Goal: Navigation & Orientation: Find specific page/section

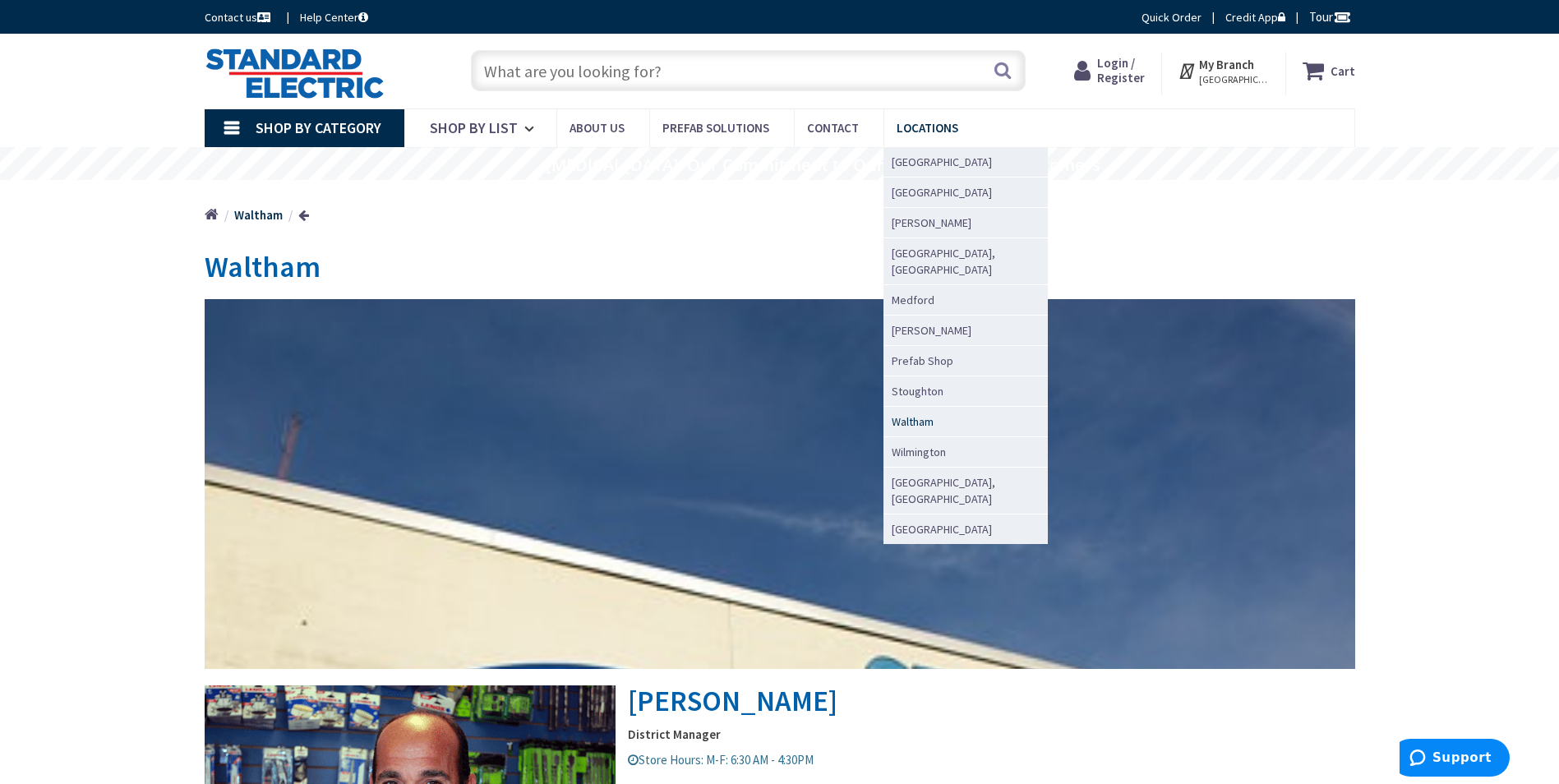
click at [904, 413] on span "Waltham" at bounding box center [912, 421] width 41 height 16
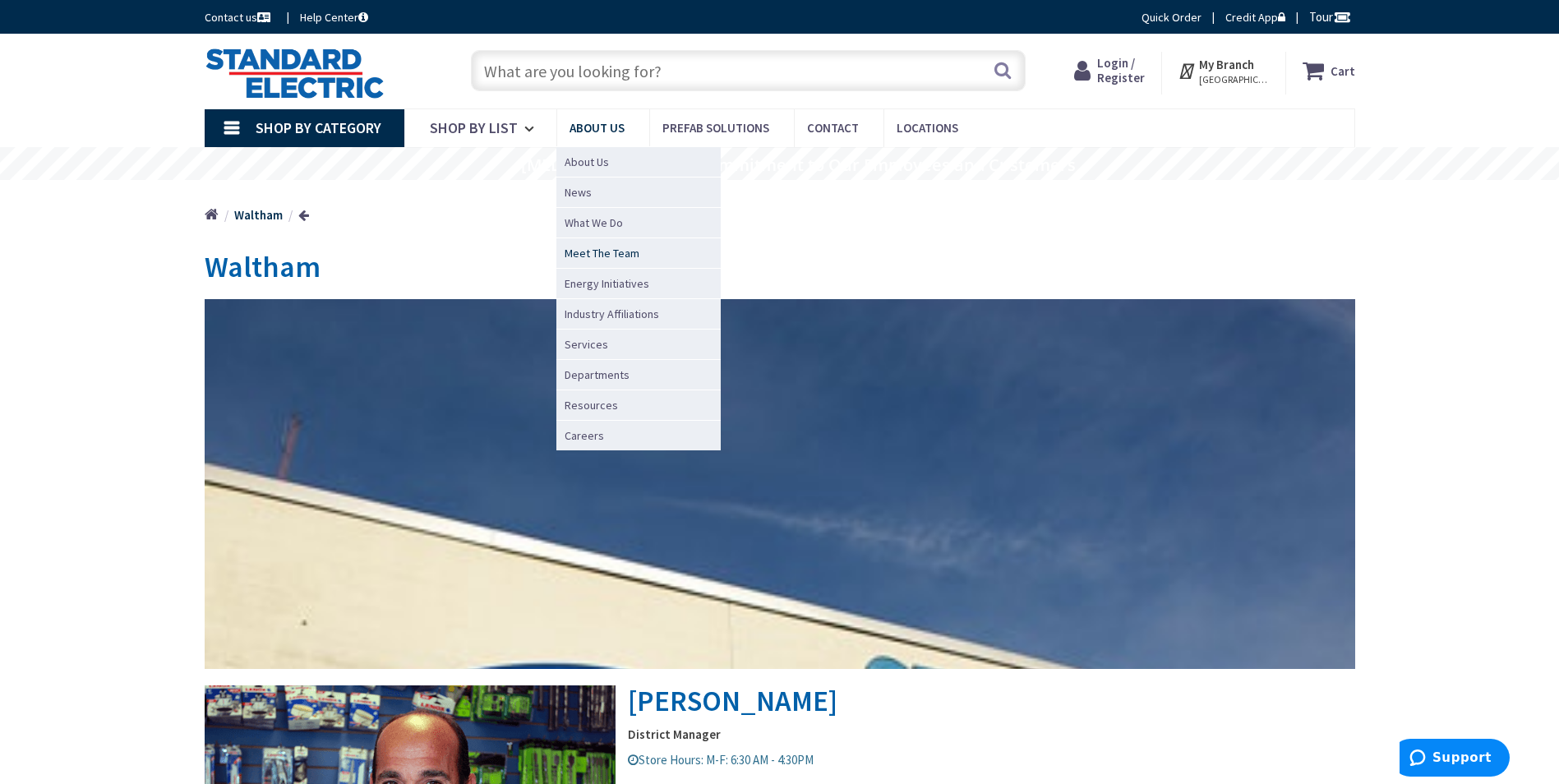
click at [621, 250] on span "Meet The Team" at bounding box center [602, 252] width 75 height 16
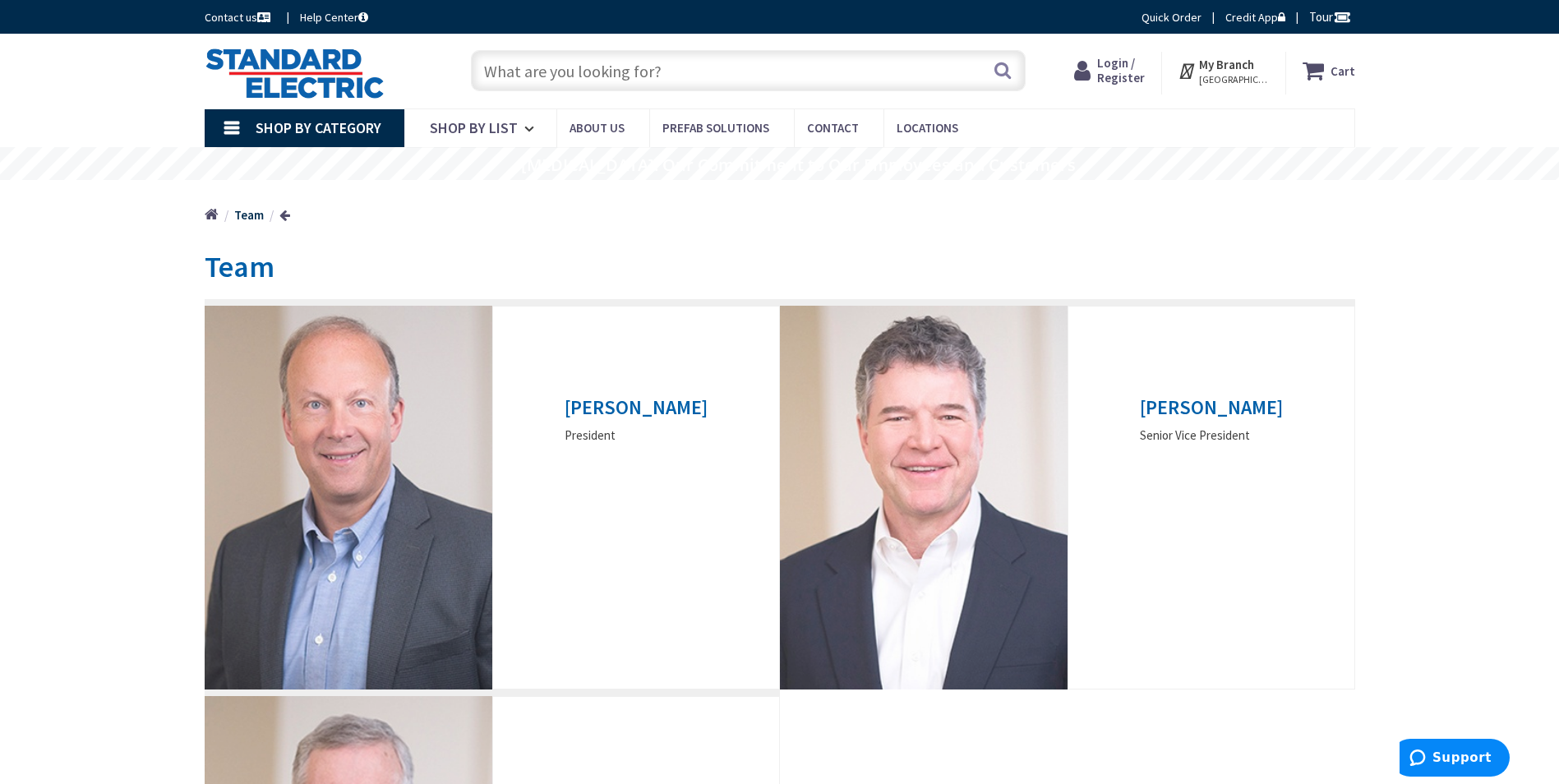
click at [236, 118] on link "Shop By Category" at bounding box center [304, 127] width 199 height 38
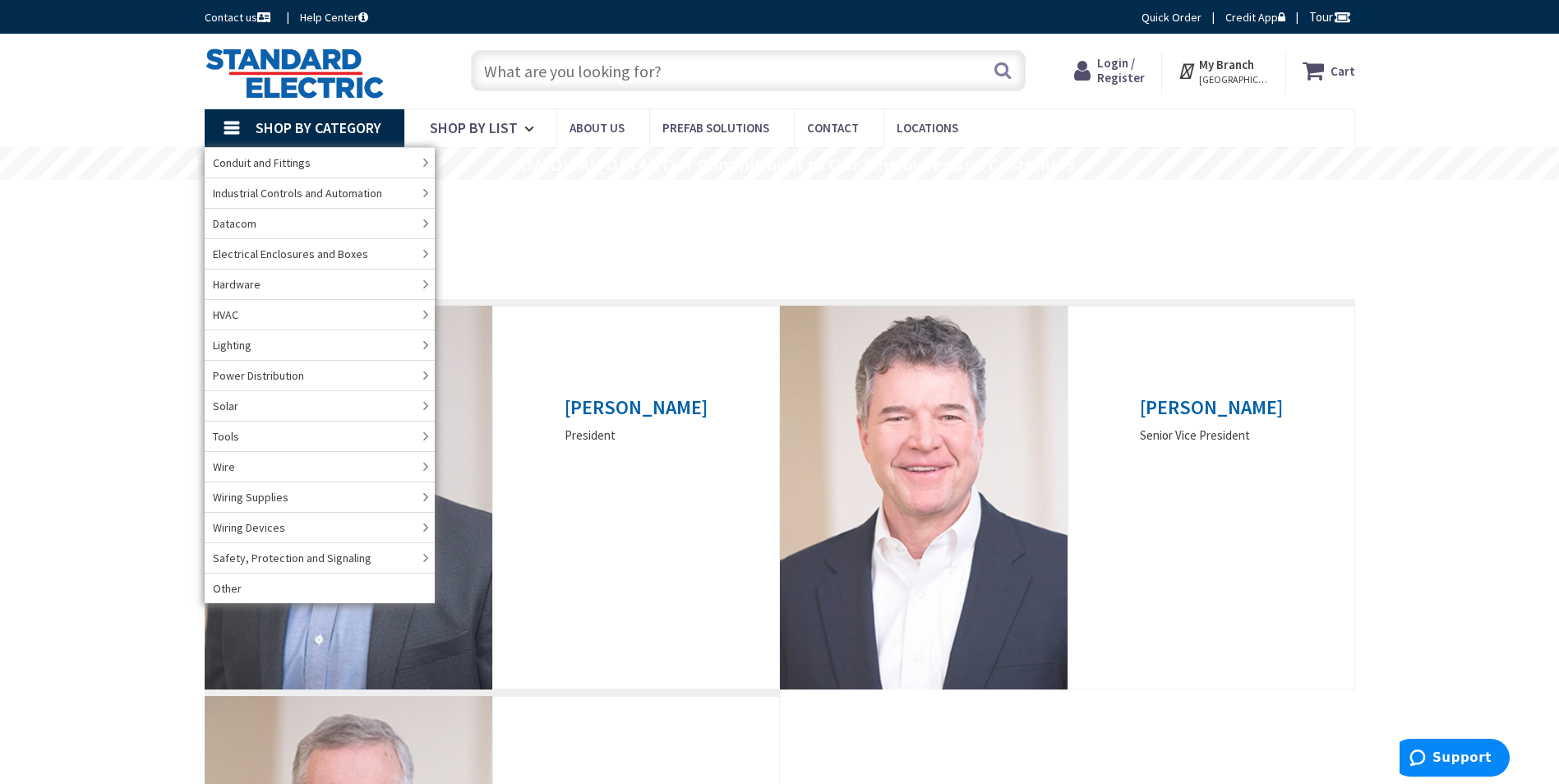
click at [309, 117] on link "Shop By Category" at bounding box center [304, 127] width 199 height 38
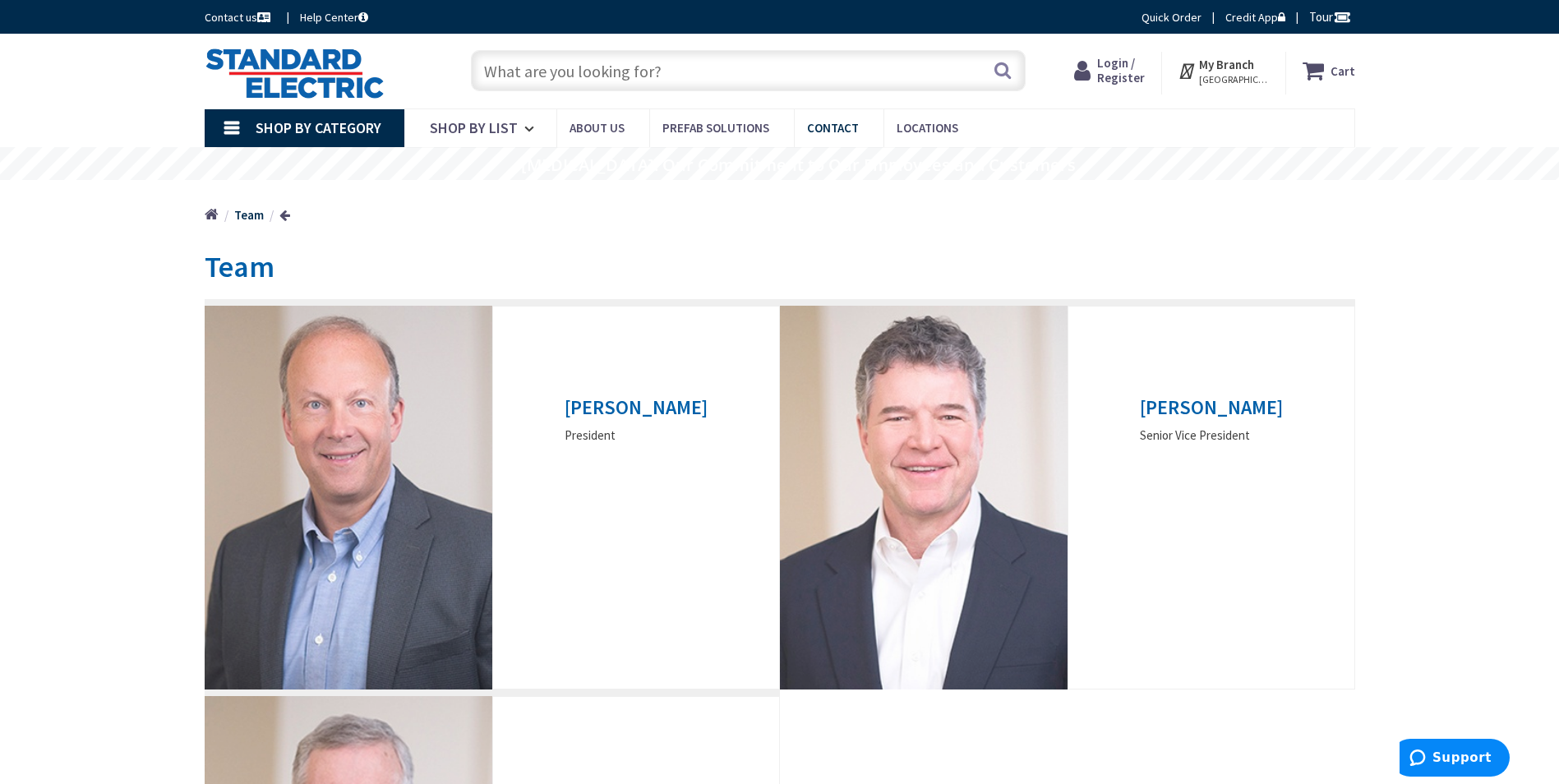
click at [841, 132] on span "Contact" at bounding box center [832, 128] width 52 height 15
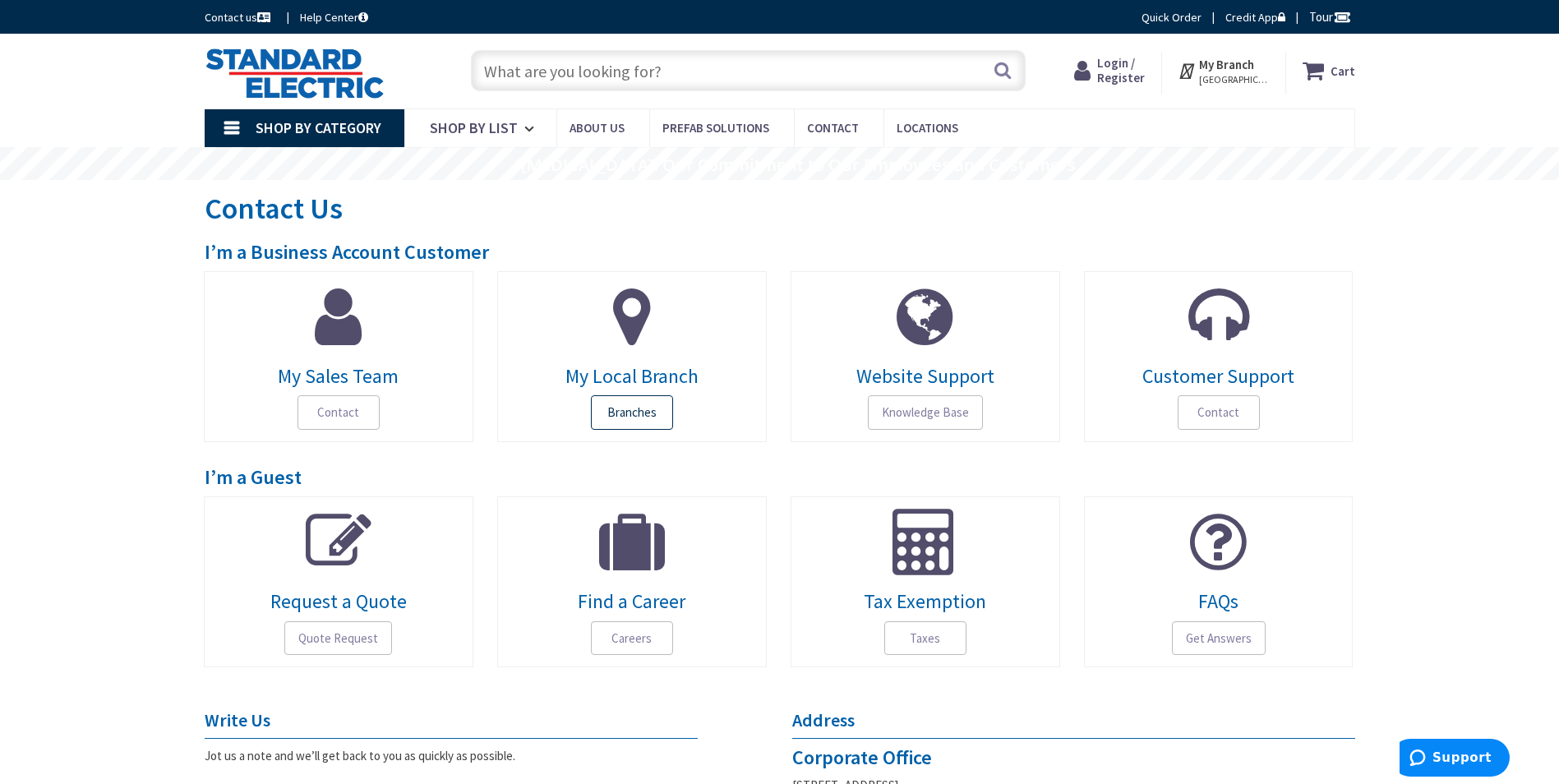
click at [659, 411] on span "Branches" at bounding box center [631, 412] width 82 height 35
